Goal: Task Accomplishment & Management: Manage account settings

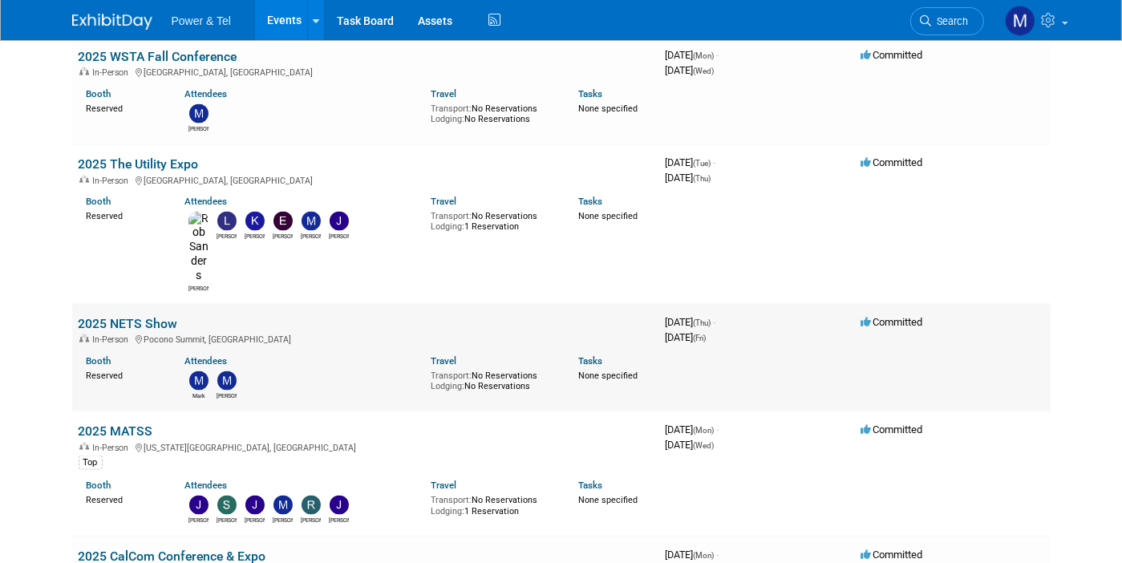
scroll to position [2091, 0]
click at [122, 423] on link "2025 MATSS" at bounding box center [116, 430] width 75 height 15
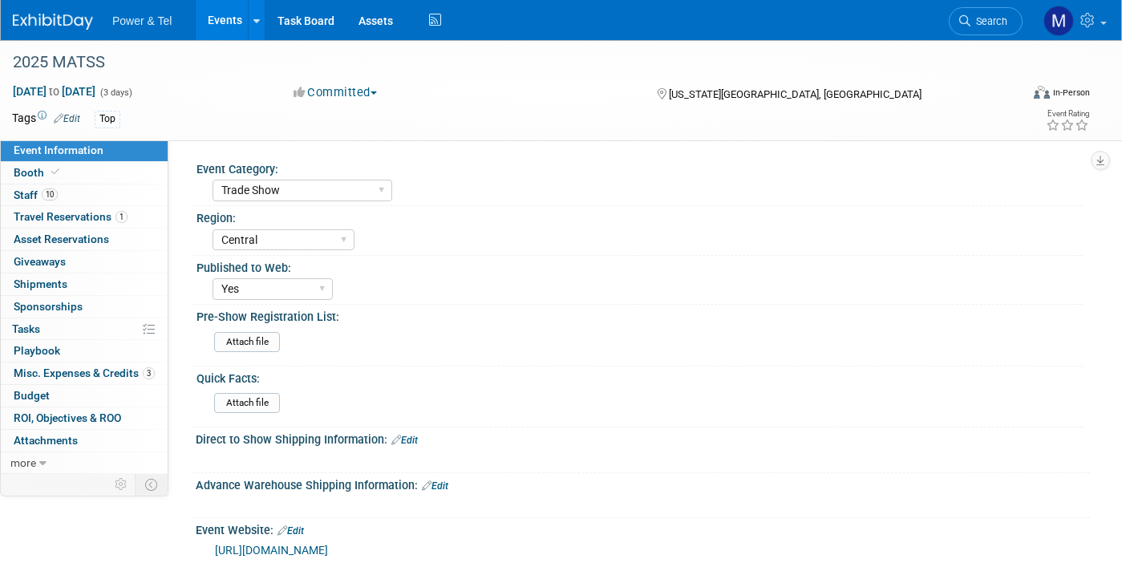
select select "Trade Show"
select select "Central"
select select "Yes"
click at [123, 366] on span "Misc. Expenses & Credits 3" at bounding box center [84, 372] width 141 height 13
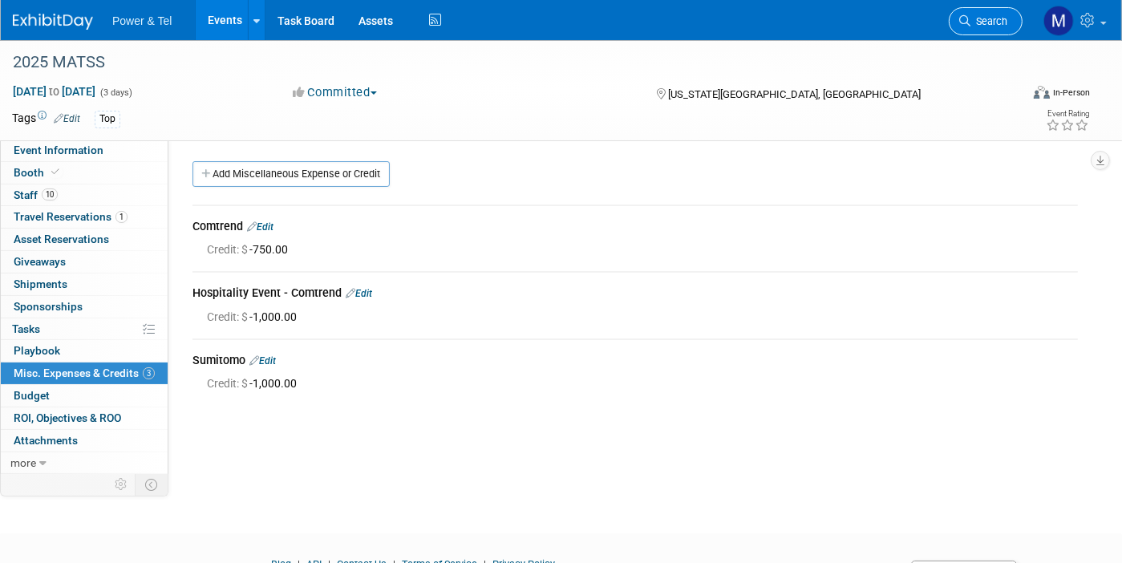
click at [993, 25] on span "Search" at bounding box center [988, 21] width 37 height 12
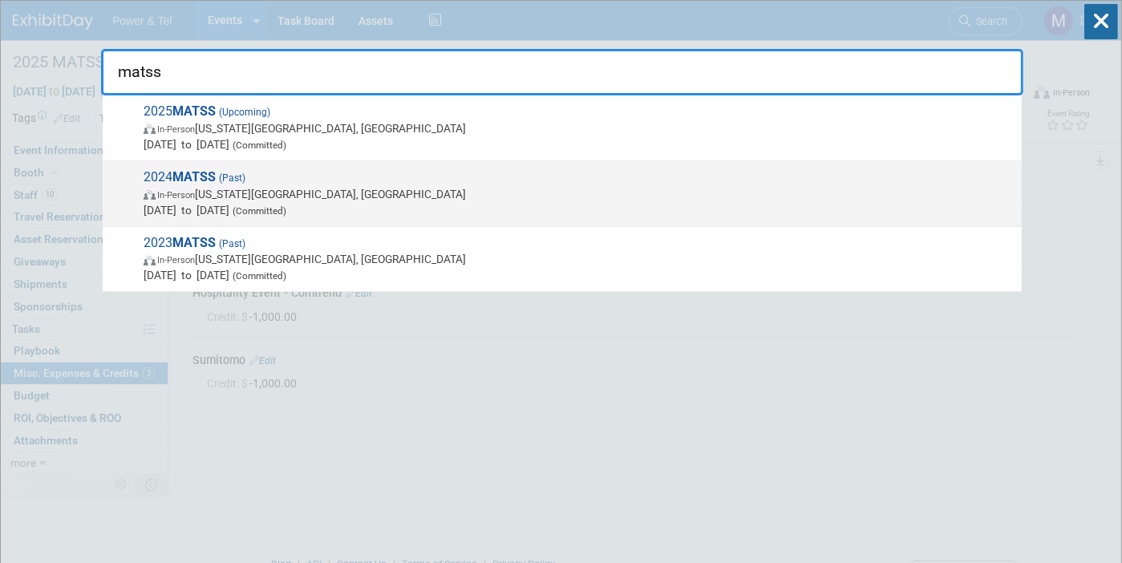
type input "matss"
click at [702, 195] on span "In-Person Kansas City, MO" at bounding box center [579, 194] width 870 height 16
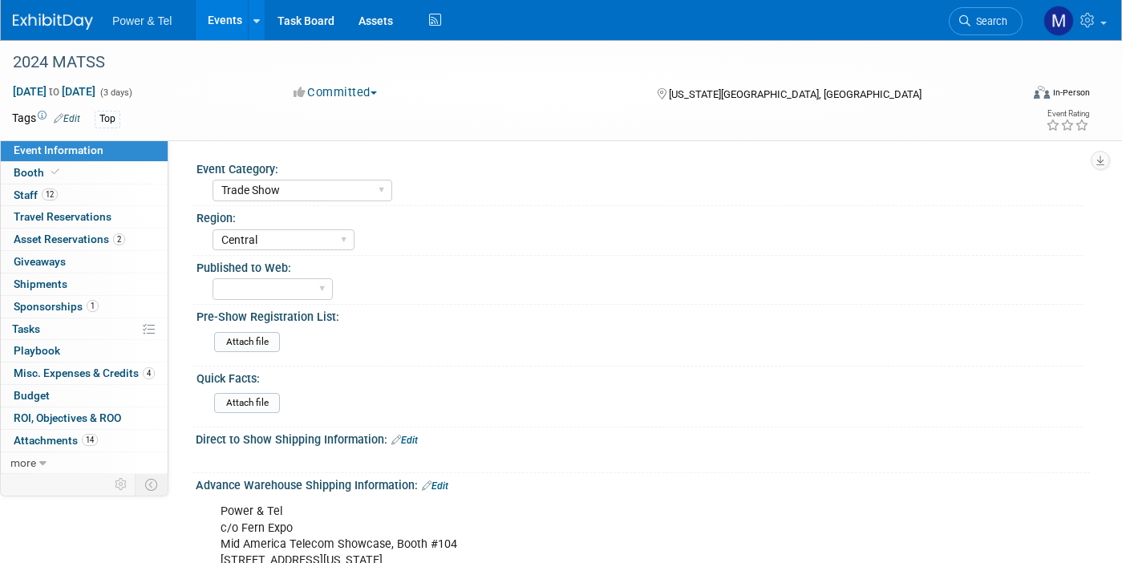
select select "Trade Show"
select select "Central"
click at [157, 362] on link "4 Misc. Expenses & Credits 4" at bounding box center [84, 373] width 167 height 22
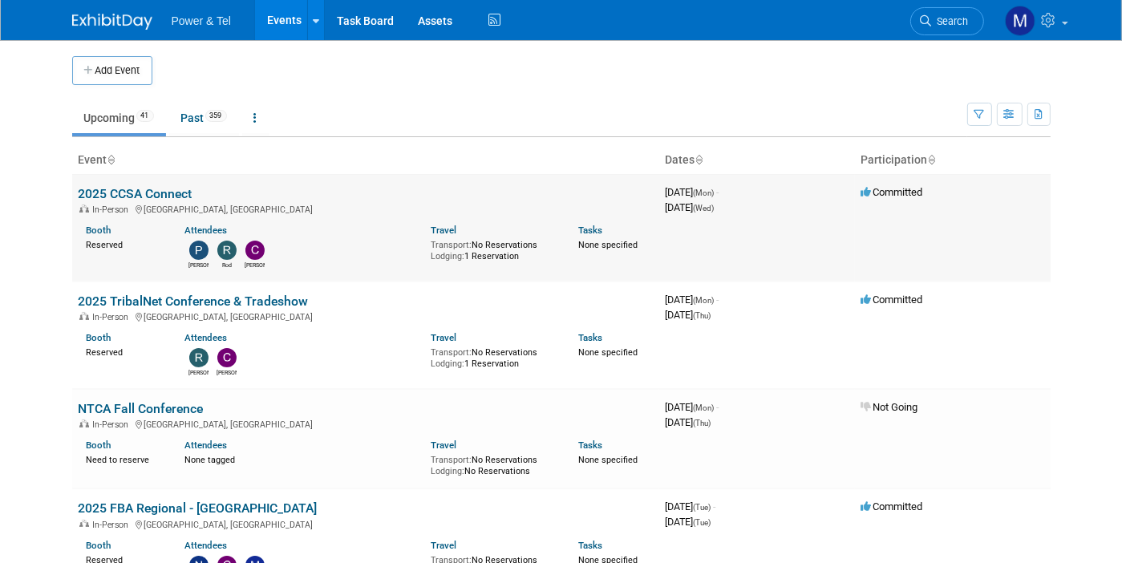
click at [346, 264] on div "Paul Rod Clint" at bounding box center [295, 253] width 246 height 33
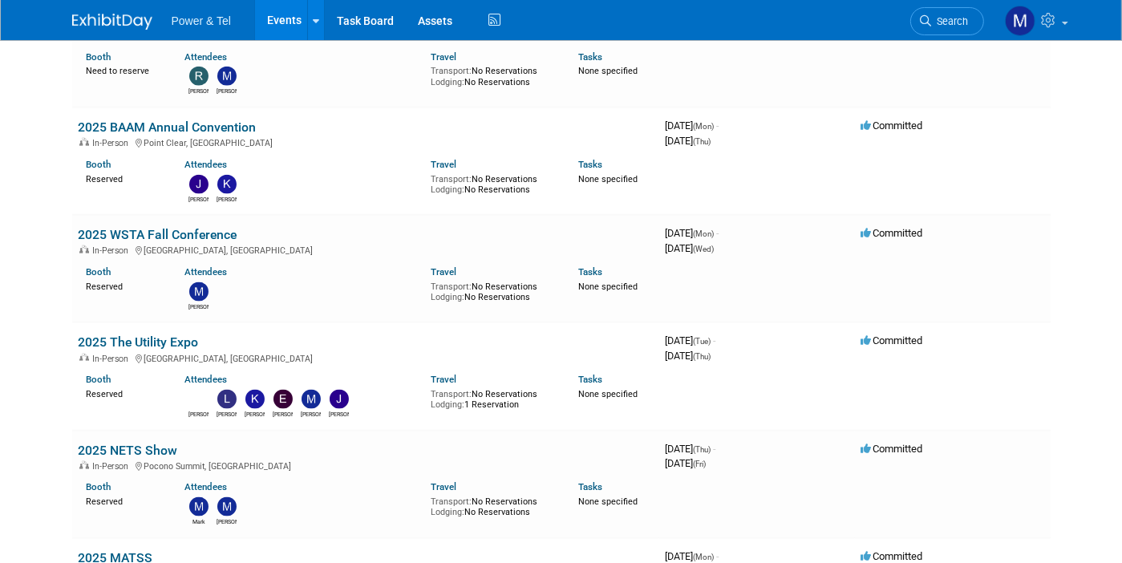
scroll to position [1915, 0]
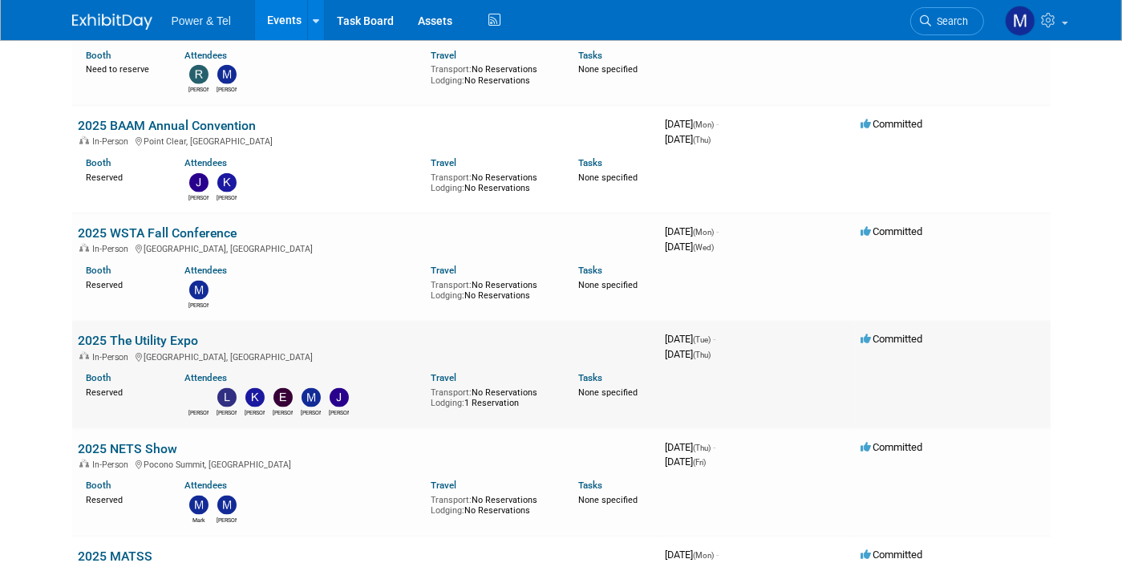
click at [150, 336] on link "2025 The Utility Expo" at bounding box center [139, 340] width 120 height 15
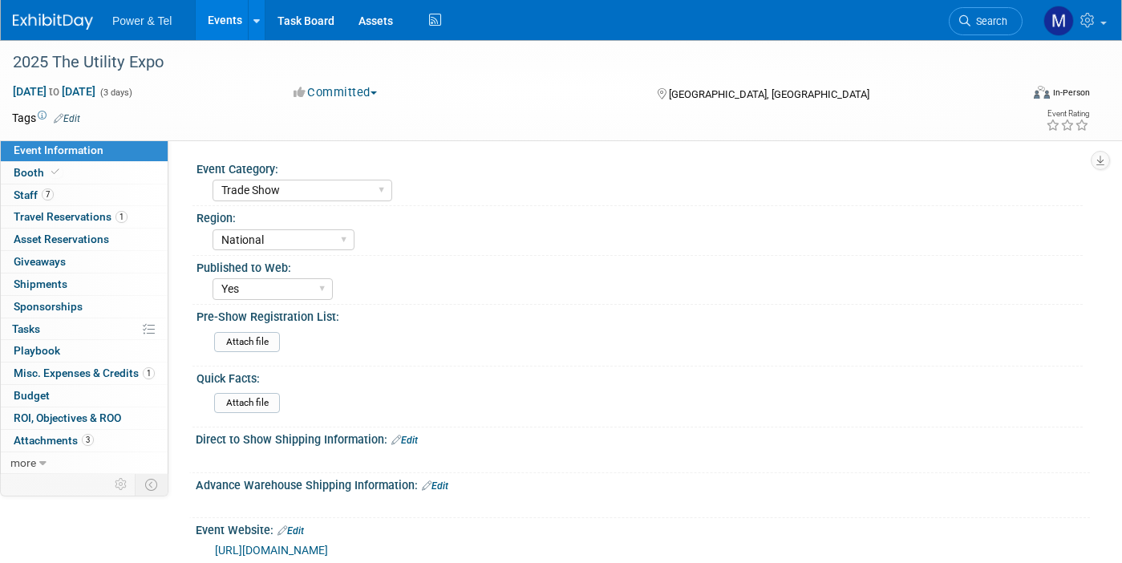
select select "Trade Show"
select select "National"
select select "Yes"
click at [123, 188] on link "7 Staff 7" at bounding box center [84, 195] width 167 height 22
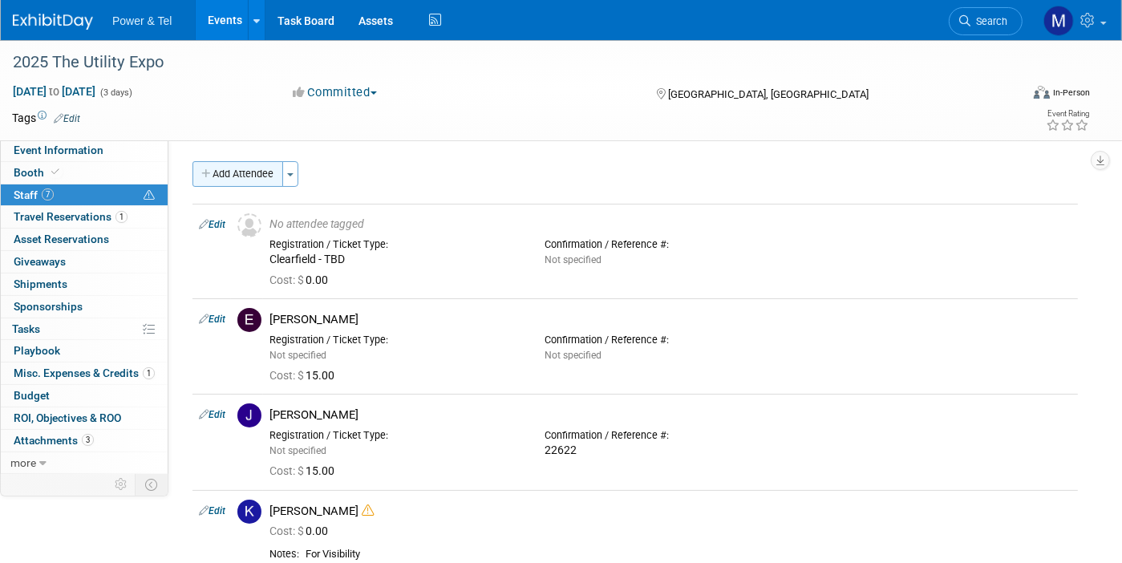
click at [213, 173] on button "Add Attendee" at bounding box center [237, 174] width 91 height 26
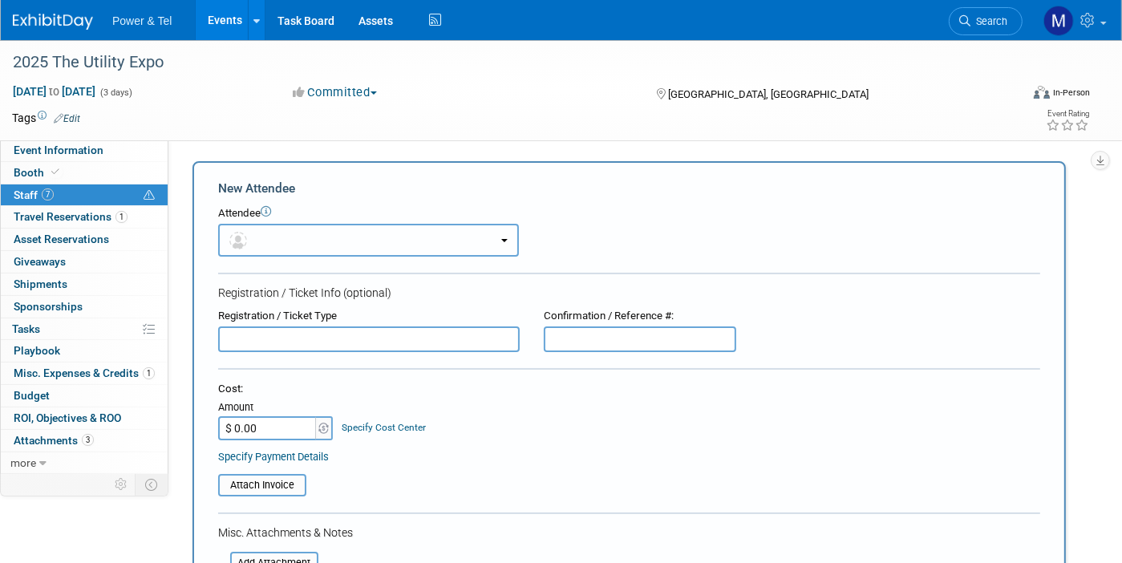
click at [334, 237] on button "button" at bounding box center [368, 240] width 301 height 33
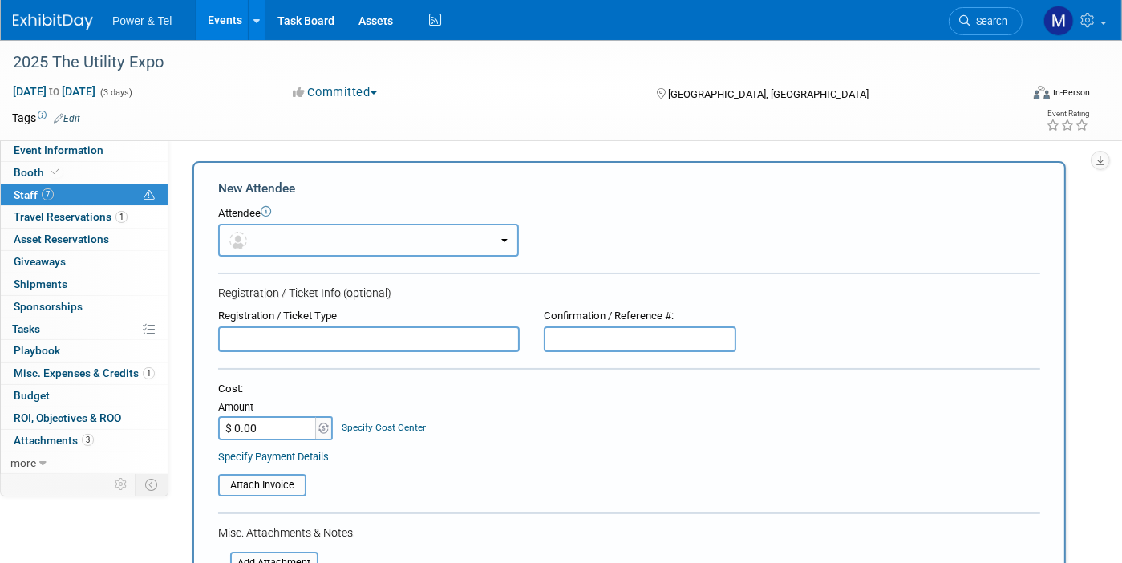
click at [310, 241] on button "button" at bounding box center [368, 240] width 301 height 33
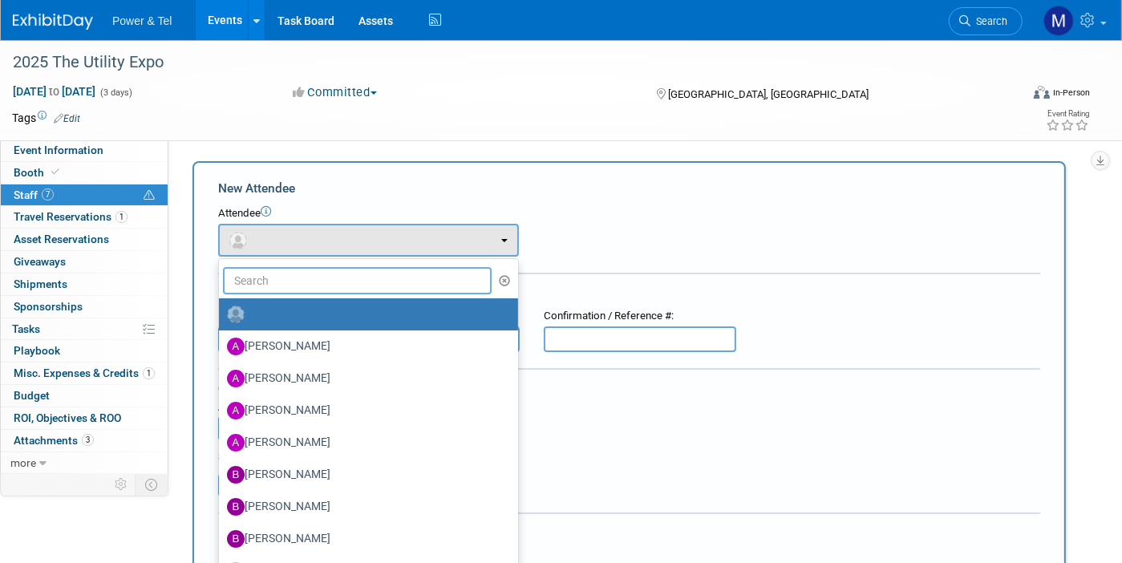
click at [311, 279] on input "text" at bounding box center [357, 280] width 269 height 27
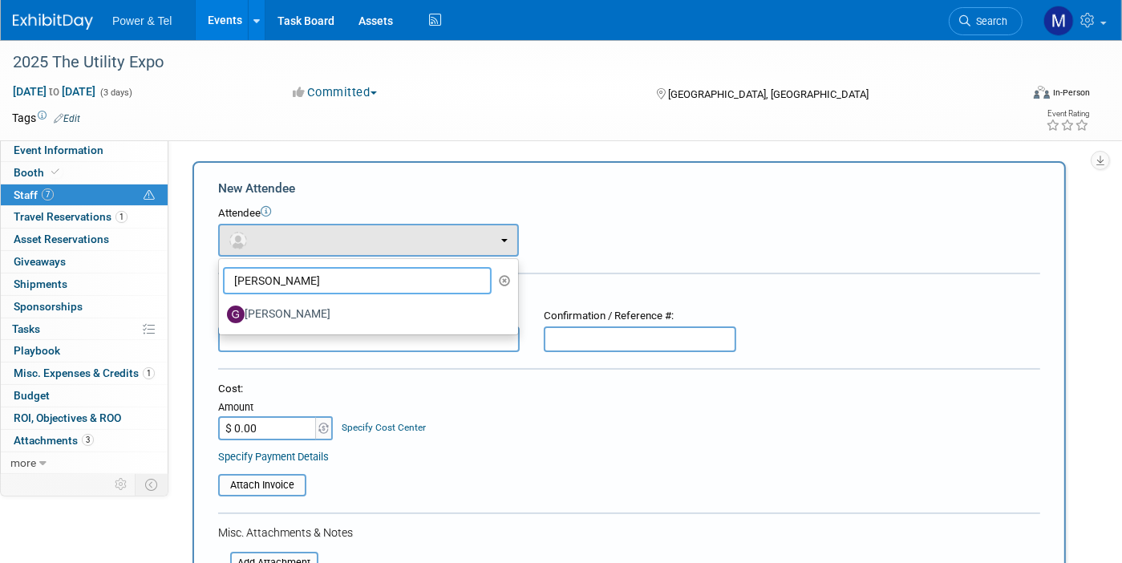
click at [313, 281] on input "[PERSON_NAME]" at bounding box center [357, 280] width 269 height 27
type input "[PERSON_NAME]"
click at [324, 333] on ul "[PERSON_NAME] [PERSON_NAME] [PERSON_NAME] [PERSON_NAME] [PERSON_NAME] (me)" at bounding box center [368, 296] width 301 height 77
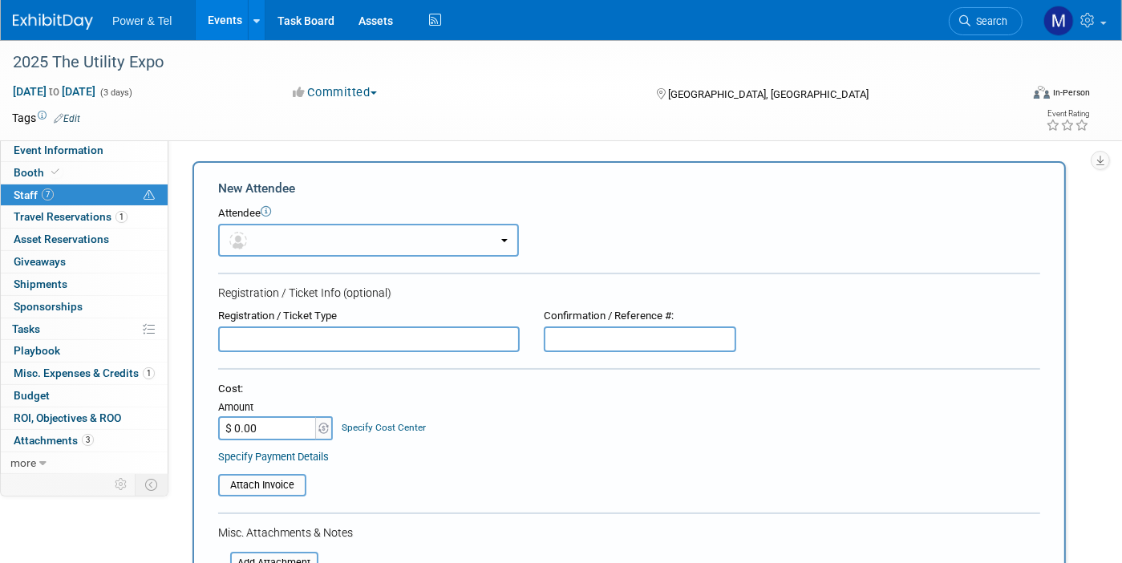
click at [353, 245] on button "button" at bounding box center [368, 240] width 301 height 33
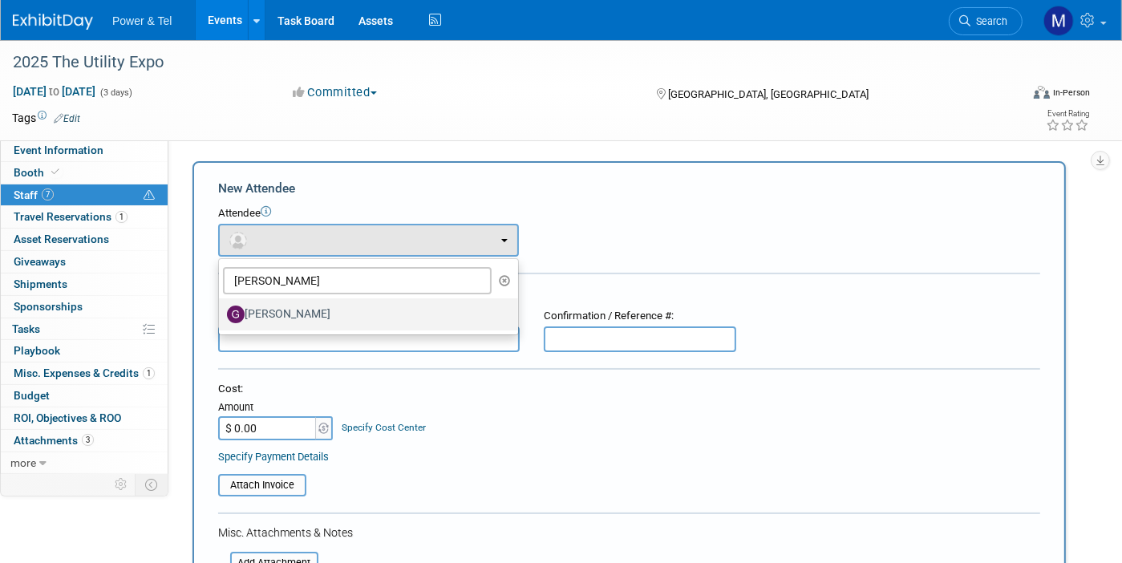
click at [309, 313] on label "[PERSON_NAME]" at bounding box center [364, 314] width 275 height 26
click at [221, 313] on input "[PERSON_NAME]" at bounding box center [216, 312] width 10 height 10
select select "c77765bb-950d-49bc-8c55-028807d34006"
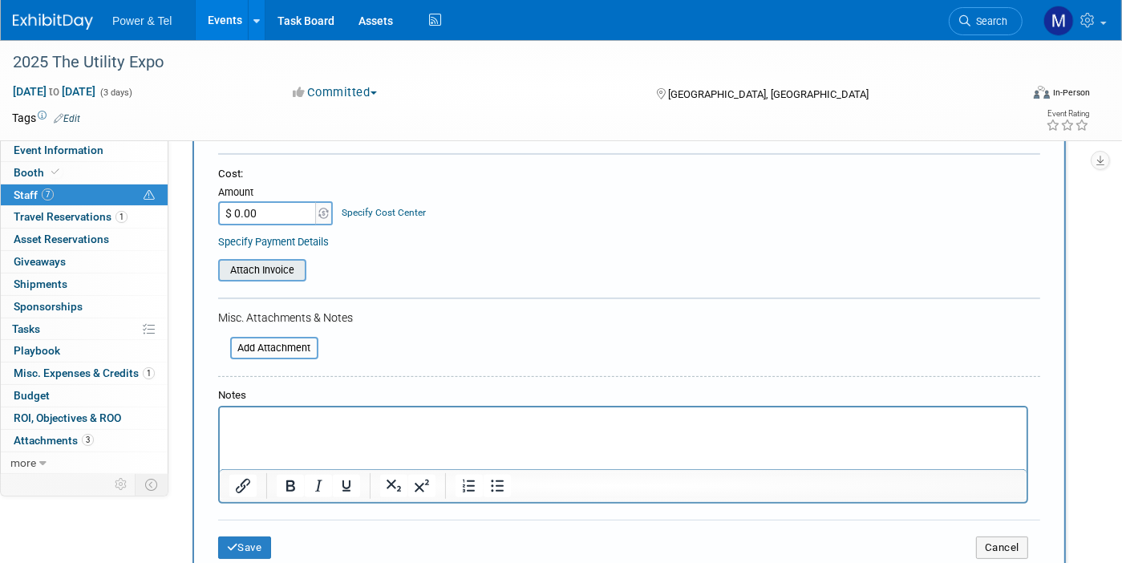
scroll to position [282, 0]
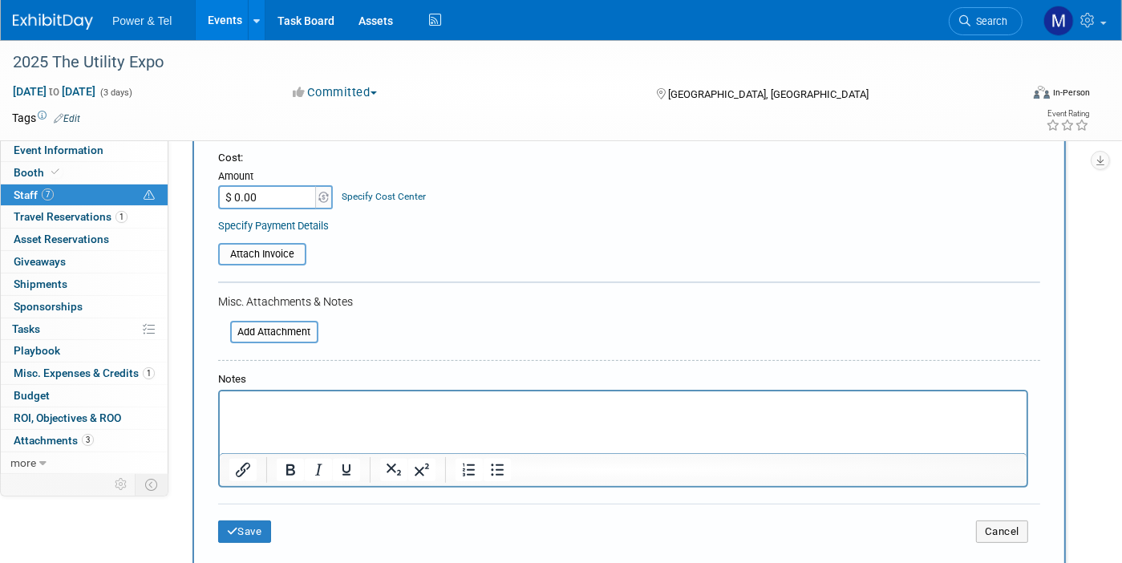
click at [269, 191] on input "$ 0.00" at bounding box center [268, 197] width 100 height 24
click at [230, 526] on icon "submit" at bounding box center [232, 531] width 11 height 10
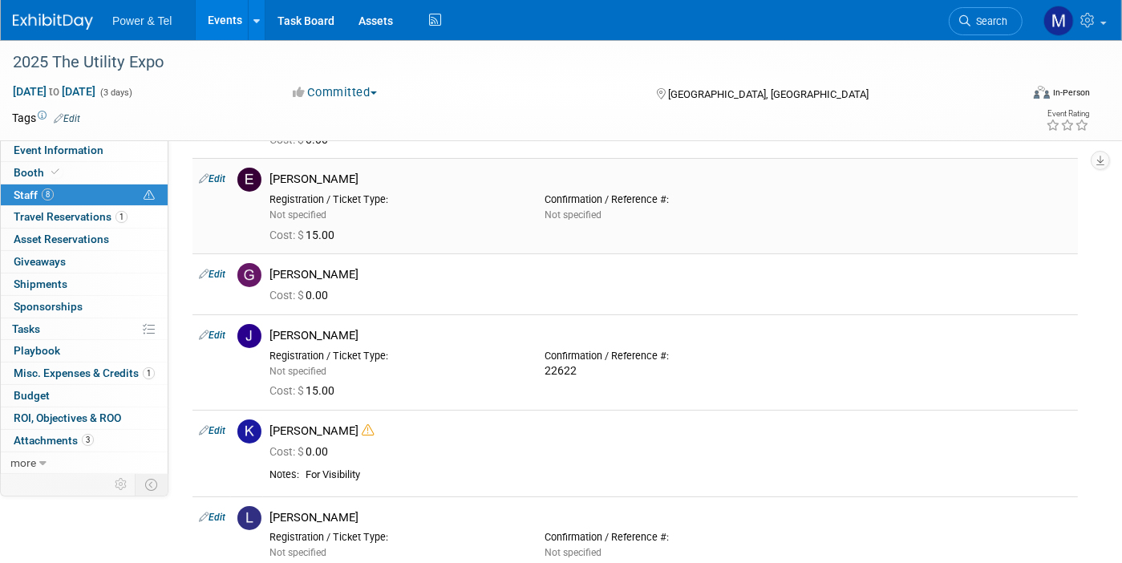
scroll to position [141, 0]
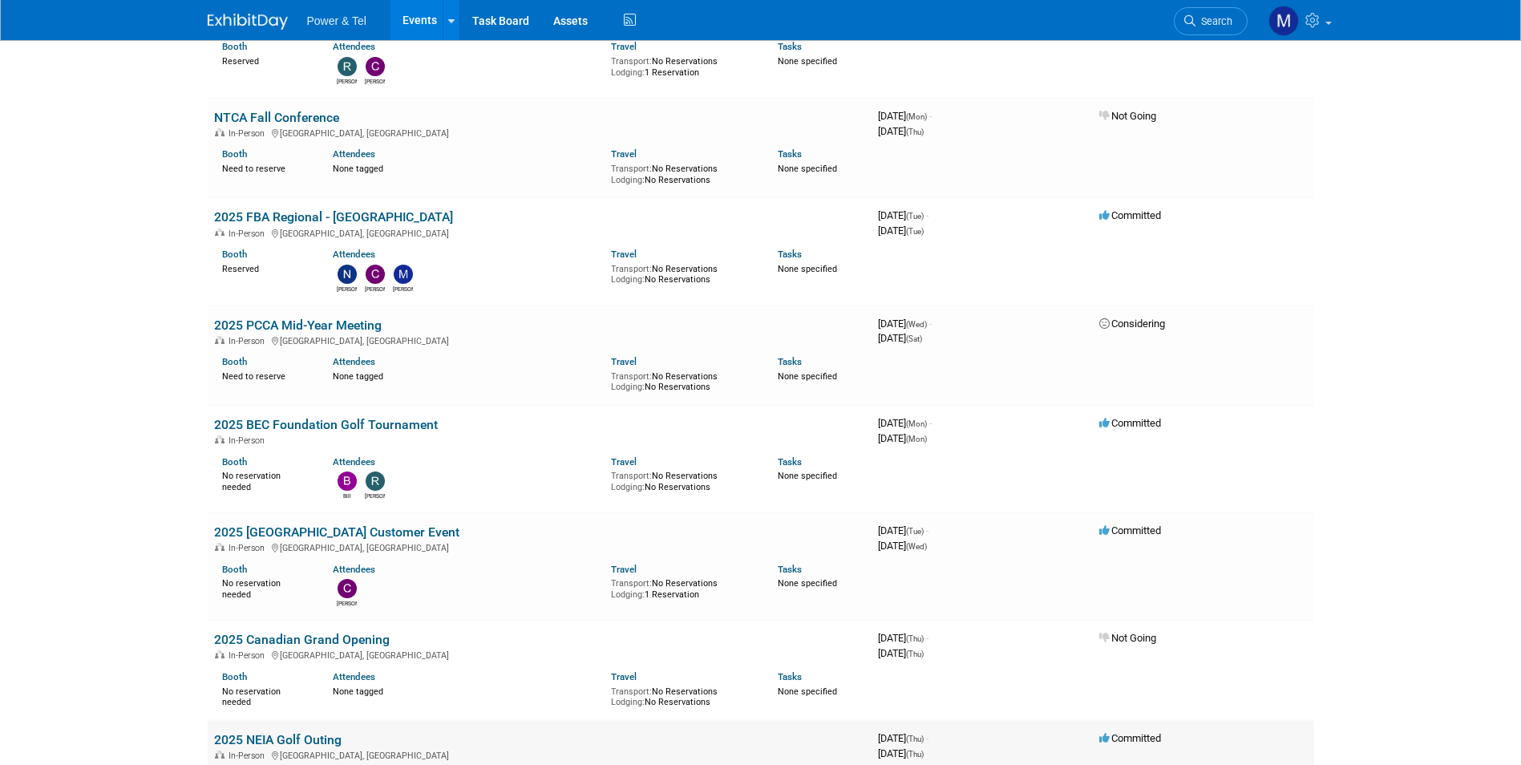
scroll to position [292, 0]
